Goal: Communication & Community: Share content

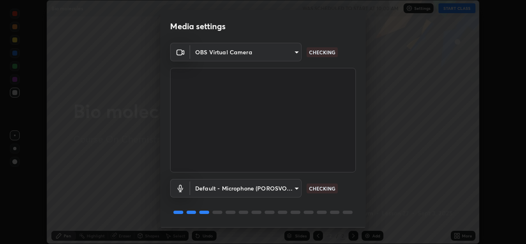
scroll to position [26, 0]
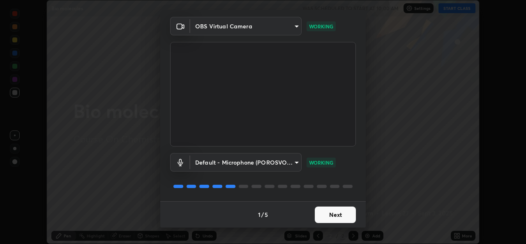
click at [324, 213] on button "Next" at bounding box center [335, 214] width 41 height 16
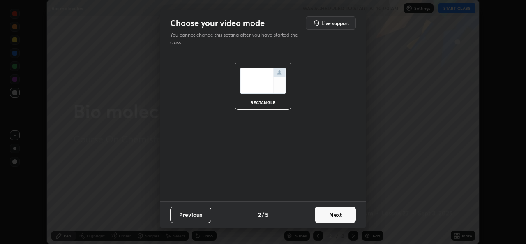
click at [327, 216] on button "Next" at bounding box center [335, 214] width 41 height 16
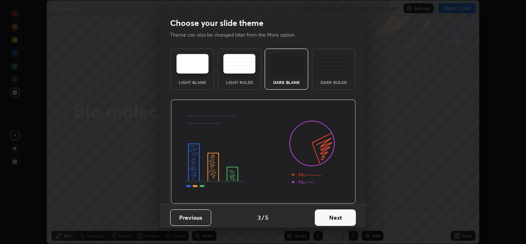
click at [327, 216] on button "Next" at bounding box center [335, 217] width 41 height 16
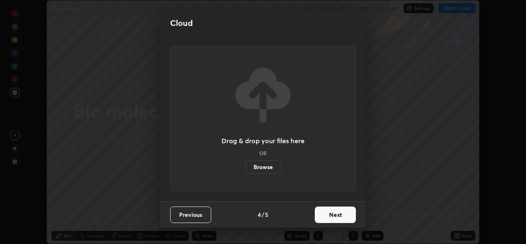
click at [328, 215] on button "Next" at bounding box center [335, 214] width 41 height 16
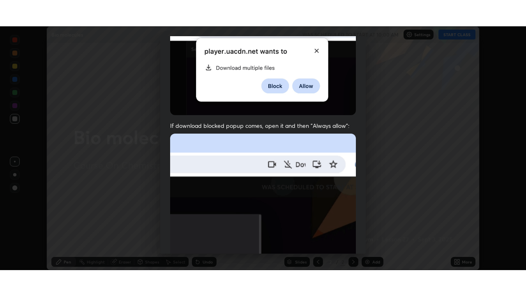
scroll to position [194, 0]
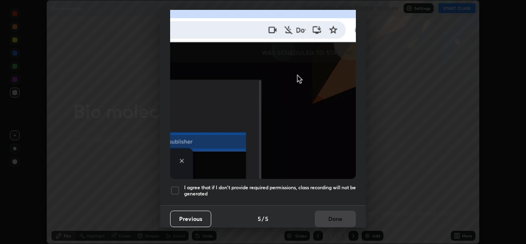
click at [331, 219] on div "Previous 5 / 5 Done" at bounding box center [263, 218] width 206 height 26
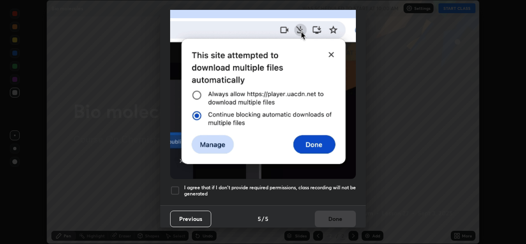
click at [179, 185] on div at bounding box center [175, 190] width 10 height 10
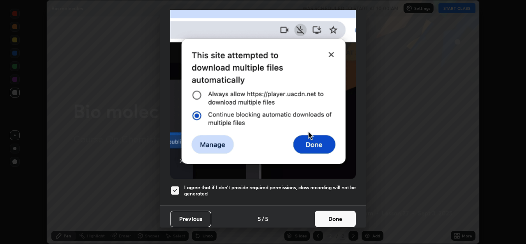
click at [323, 215] on button "Done" at bounding box center [335, 218] width 41 height 16
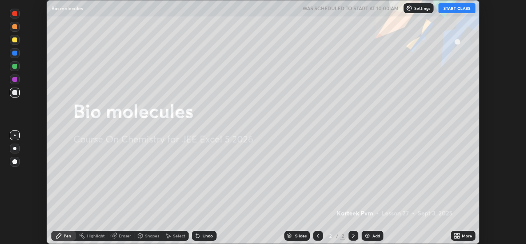
click at [455, 9] on button "START CLASS" at bounding box center [457, 8] width 37 height 10
click at [365, 233] on img at bounding box center [367, 235] width 7 height 7
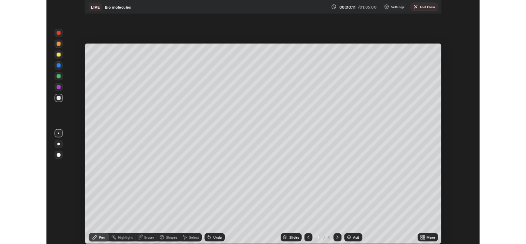
scroll to position [296, 526]
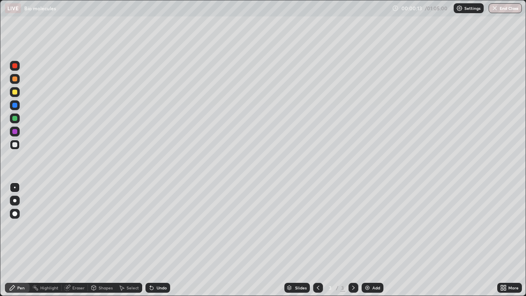
click at [508, 243] on div "More" at bounding box center [509, 288] width 25 height 10
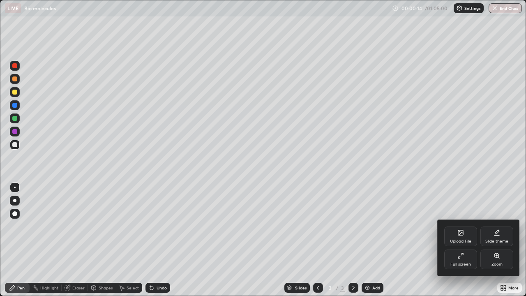
click at [450, 243] on div "Full screen" at bounding box center [460, 264] width 21 height 4
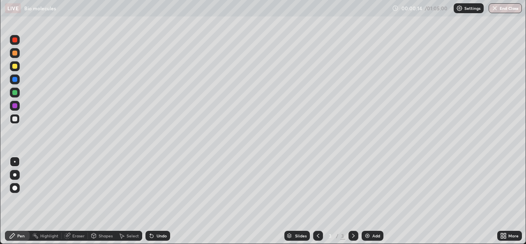
scroll to position [40858, 40575]
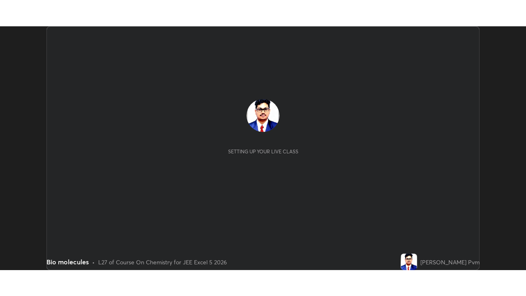
scroll to position [244, 526]
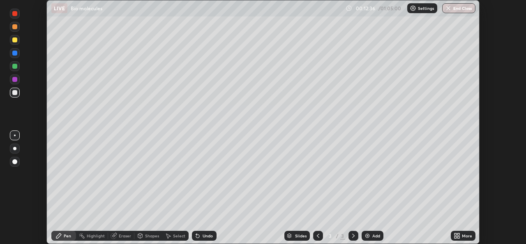
click at [458, 234] on icon at bounding box center [458, 234] width 2 height 2
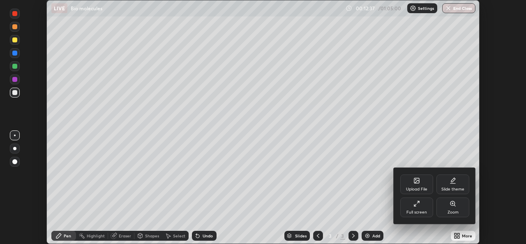
click at [426, 210] on div "Full screen" at bounding box center [416, 212] width 21 height 4
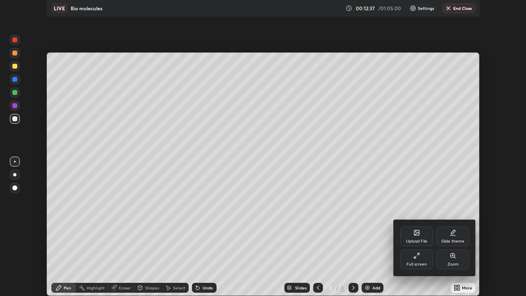
scroll to position [296, 526]
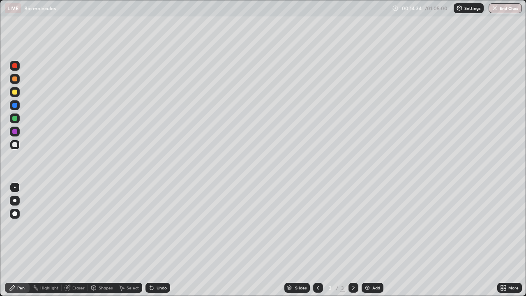
click at [157, 243] on div "Undo" at bounding box center [162, 288] width 10 height 4
click at [152, 243] on icon at bounding box center [151, 287] width 3 height 3
click at [157, 243] on div "Undo" at bounding box center [162, 288] width 10 height 4
click at [154, 243] on icon at bounding box center [151, 287] width 7 height 7
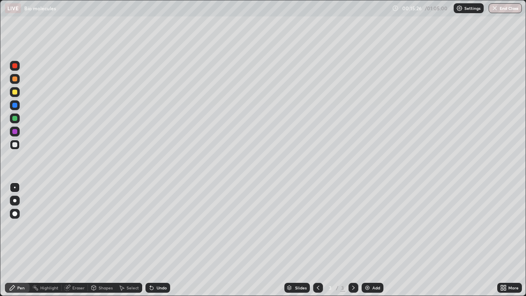
click at [161, 243] on div "Undo" at bounding box center [162, 288] width 10 height 4
click at [155, 243] on div "Undo" at bounding box center [157, 288] width 25 height 10
click at [157, 243] on div "Undo" at bounding box center [162, 288] width 10 height 4
click at [157, 243] on div "Undo" at bounding box center [157, 288] width 25 height 10
click at [158, 243] on div "Undo" at bounding box center [162, 288] width 10 height 4
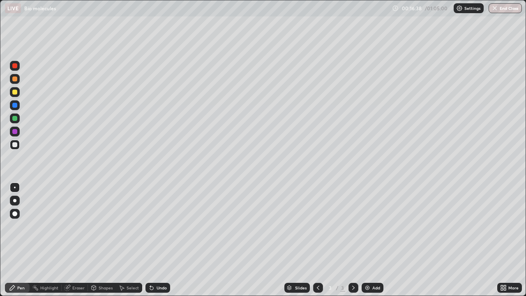
click at [157, 243] on div "Undo" at bounding box center [162, 288] width 10 height 4
click at [162, 243] on div "Undo" at bounding box center [157, 288] width 25 height 10
click at [74, 243] on div "Eraser" at bounding box center [78, 288] width 12 height 4
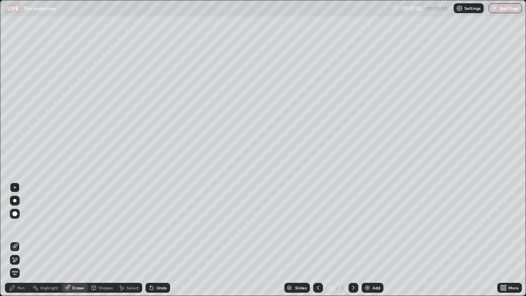
click at [20, 243] on div "Pen" at bounding box center [17, 288] width 25 height 10
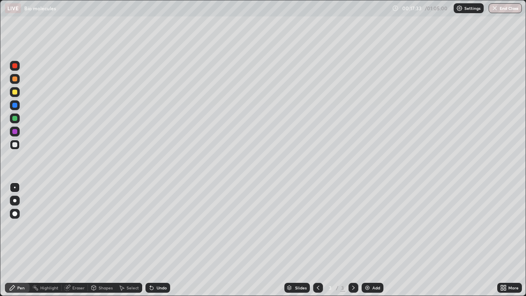
click at [72, 243] on div "Eraser" at bounding box center [75, 288] width 26 height 10
click at [71, 243] on div "Eraser" at bounding box center [75, 288] width 26 height 10
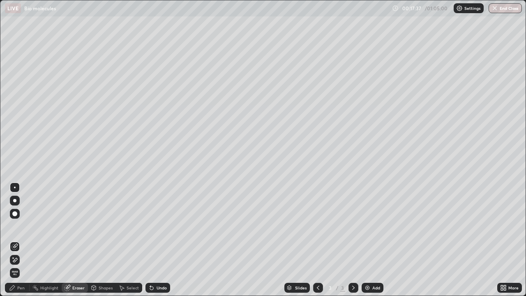
click at [23, 243] on div "Pen" at bounding box center [20, 288] width 7 height 4
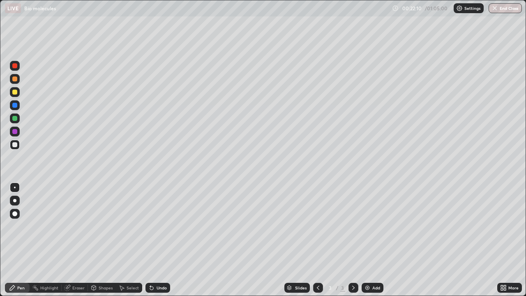
click at [369, 243] on img at bounding box center [367, 287] width 7 height 7
click at [157, 243] on div "Undo" at bounding box center [162, 288] width 10 height 4
click at [154, 243] on div "Undo" at bounding box center [157, 288] width 25 height 10
click at [123, 243] on icon at bounding box center [122, 288] width 5 height 5
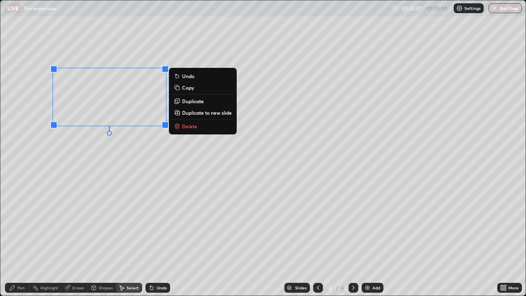
click at [188, 102] on p "Duplicate" at bounding box center [193, 101] width 22 height 7
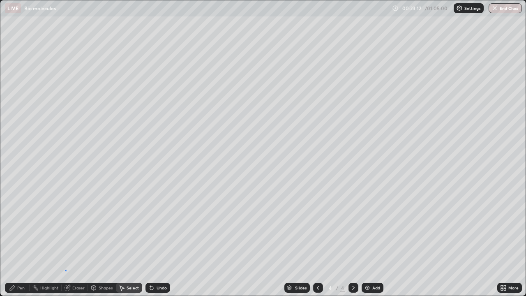
click at [67, 243] on div "0 ° Undo Copy Duplicate Duplicate to new slide Delete" at bounding box center [262, 147] width 525 height 295
click at [18, 243] on div "Pen" at bounding box center [20, 288] width 7 height 4
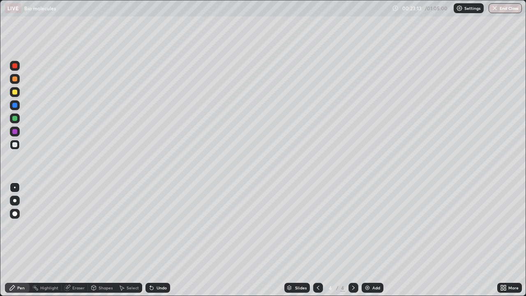
click at [80, 243] on div "Eraser" at bounding box center [78, 288] width 12 height 4
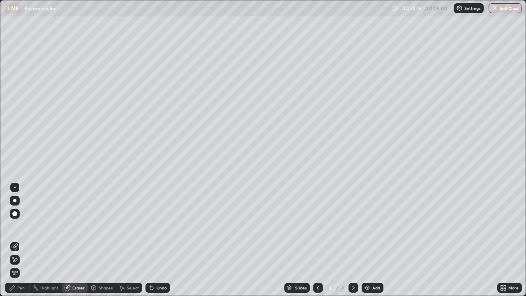
click at [16, 243] on div "Pen" at bounding box center [17, 288] width 25 height 10
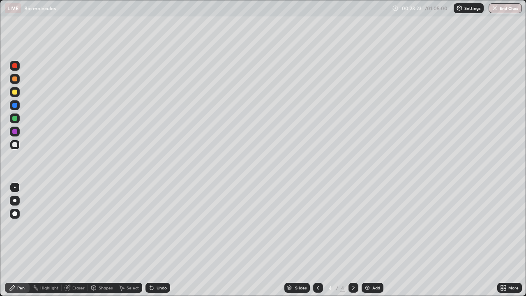
click at [25, 243] on div "Pen" at bounding box center [17, 288] width 25 height 10
click at [70, 243] on icon at bounding box center [67, 287] width 7 height 7
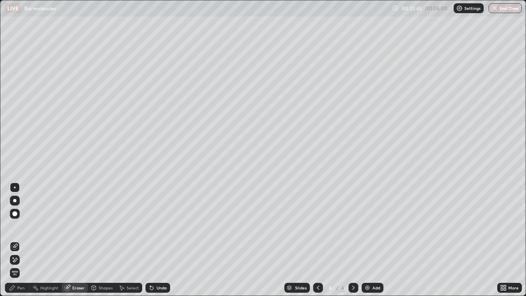
click at [22, 243] on div "Pen" at bounding box center [20, 288] width 7 height 4
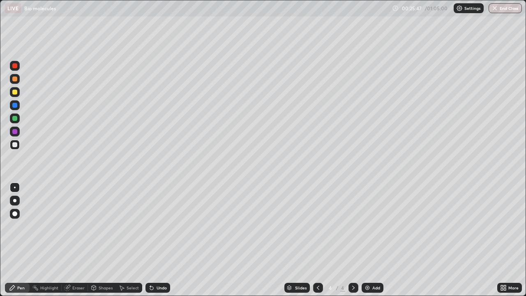
click at [15, 131] on div at bounding box center [14, 131] width 5 height 5
click at [16, 143] on div at bounding box center [14, 144] width 5 height 5
click at [15, 92] on div at bounding box center [14, 92] width 5 height 5
click at [72, 243] on div "Eraser" at bounding box center [75, 288] width 26 height 10
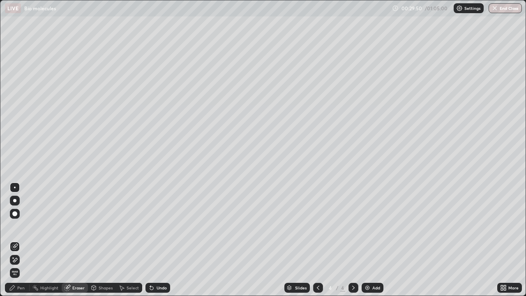
click at [15, 243] on icon at bounding box center [12, 287] width 7 height 7
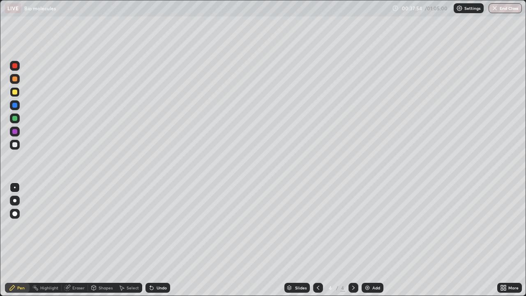
click at [161, 243] on div "Undo" at bounding box center [162, 288] width 10 height 4
click at [366, 243] on img at bounding box center [367, 287] width 7 height 7
click at [16, 142] on div at bounding box center [15, 145] width 10 height 10
click at [14, 92] on div at bounding box center [14, 92] width 5 height 5
click at [21, 243] on div "Pen" at bounding box center [20, 288] width 7 height 4
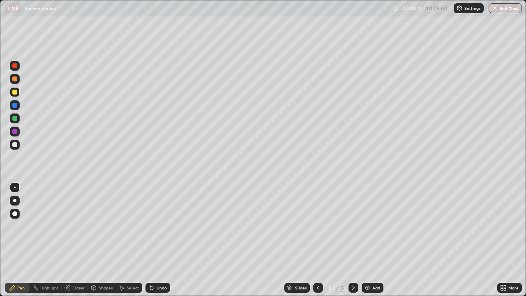
click at [74, 243] on div "Eraser" at bounding box center [78, 288] width 12 height 4
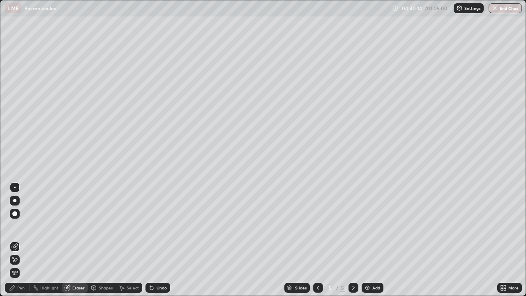
click at [20, 243] on div "Pen" at bounding box center [20, 288] width 7 height 4
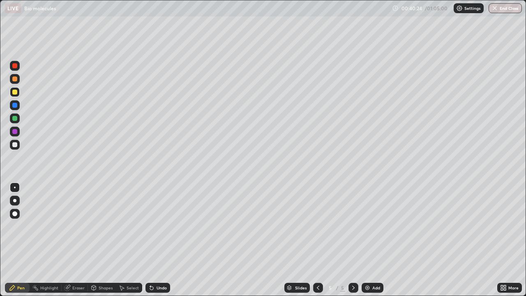
click at [75, 243] on div "Eraser" at bounding box center [78, 288] width 12 height 4
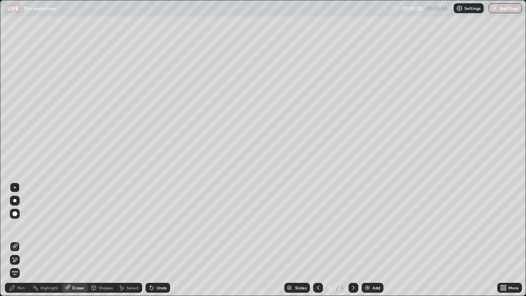
click at [21, 243] on div "Pen" at bounding box center [17, 288] width 25 height 10
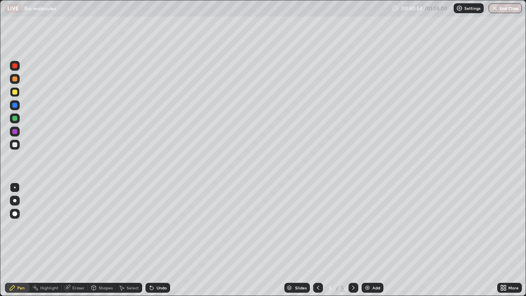
click at [150, 243] on icon at bounding box center [151, 287] width 3 height 3
click at [14, 145] on div at bounding box center [14, 144] width 5 height 5
click at [16, 93] on div at bounding box center [14, 92] width 5 height 5
click at [158, 243] on div "Undo" at bounding box center [162, 288] width 10 height 4
click at [154, 243] on div "Undo" at bounding box center [157, 288] width 25 height 10
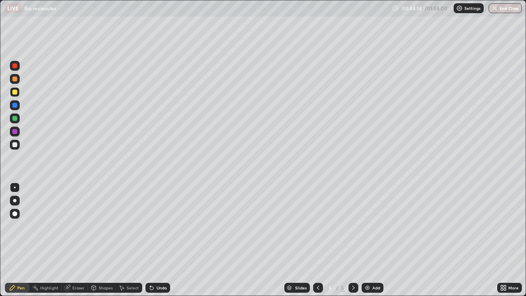
click at [157, 243] on div "Undo" at bounding box center [162, 288] width 10 height 4
click at [77, 243] on div "Eraser" at bounding box center [78, 288] width 12 height 4
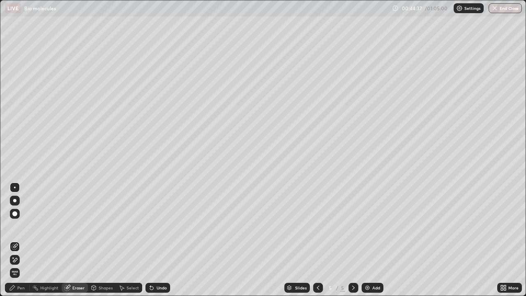
click at [20, 243] on div "Pen" at bounding box center [17, 288] width 25 height 10
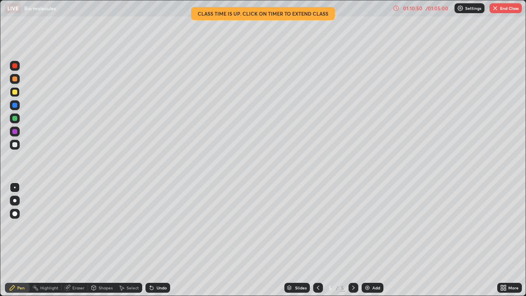
click at [500, 8] on button "End Class" at bounding box center [506, 8] width 32 height 10
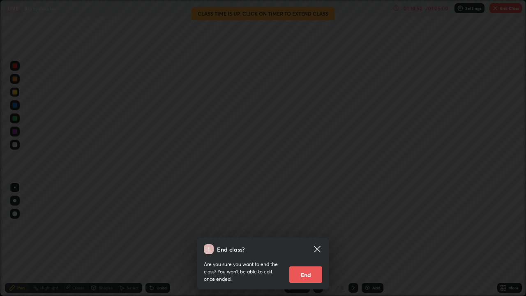
click at [307, 243] on button "End" at bounding box center [305, 274] width 33 height 16
